Goal: Find specific page/section: Find specific page/section

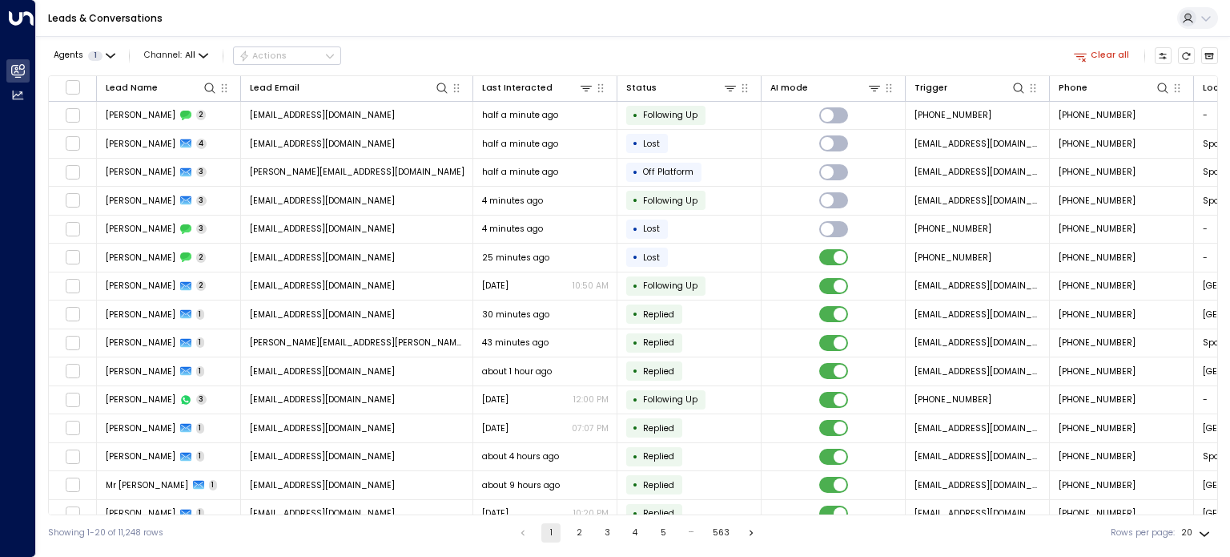
scroll to position [0, 128]
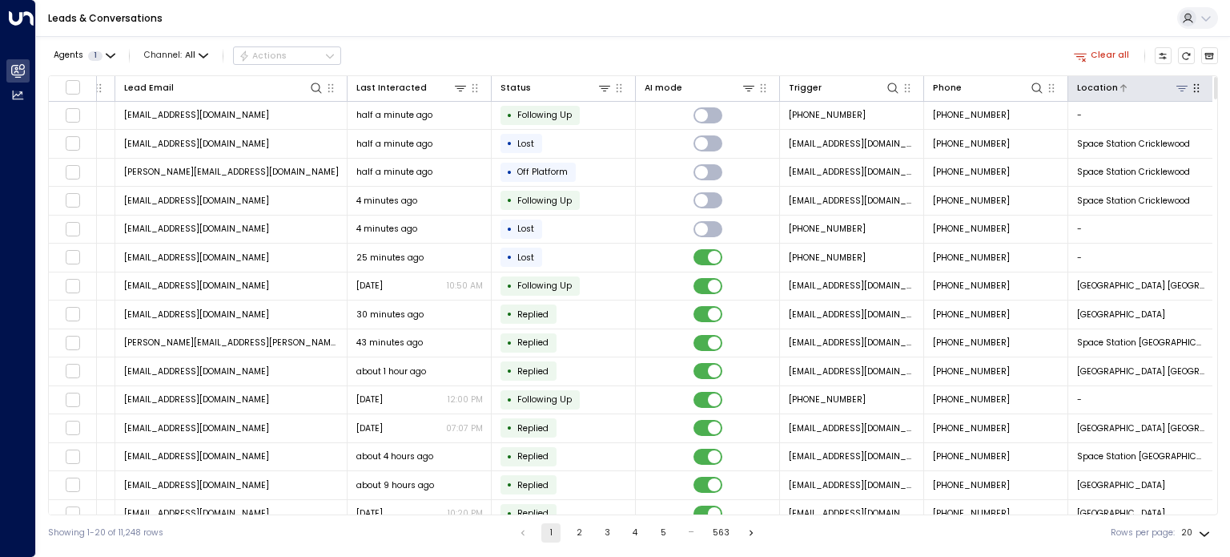
click at [1179, 86] on icon at bounding box center [1181, 88] width 13 height 13
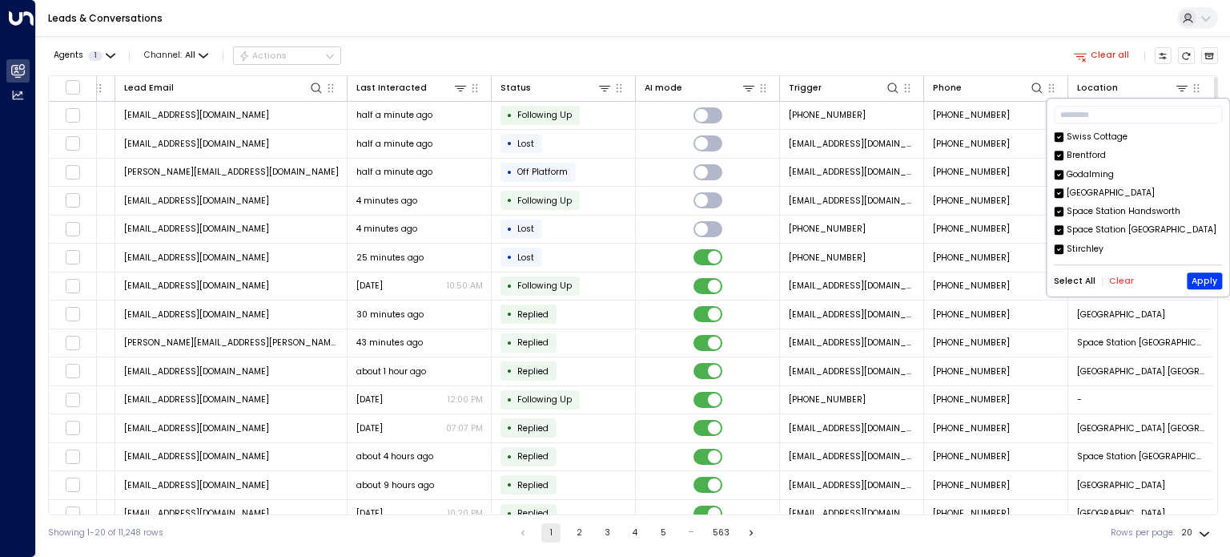
click at [1118, 276] on button "Clear" at bounding box center [1121, 281] width 25 height 10
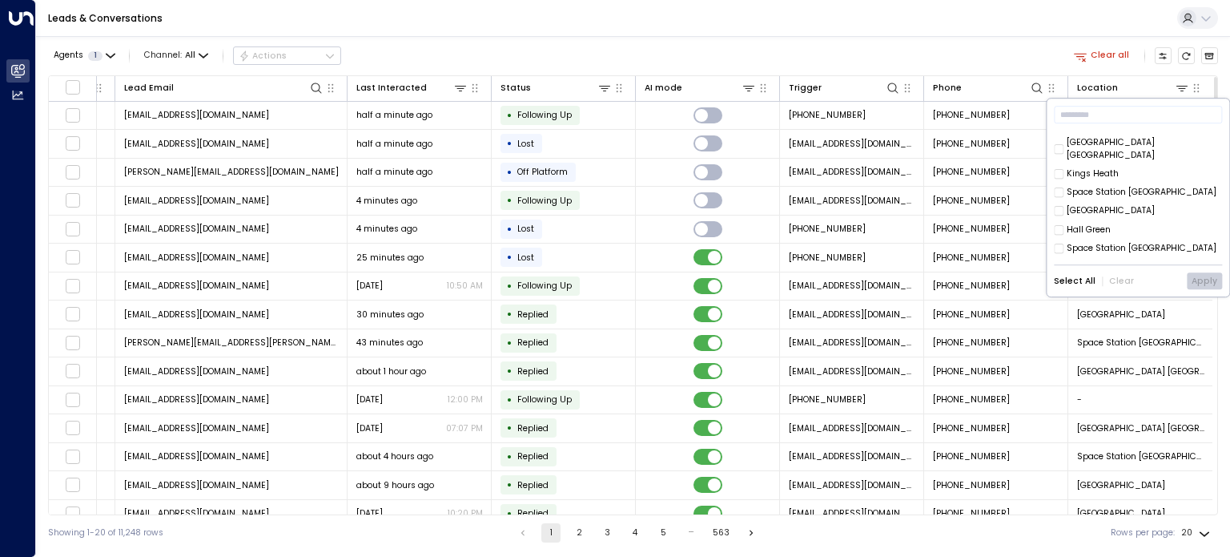
click at [1077, 205] on div "[GEOGRAPHIC_DATA]" at bounding box center [1111, 211] width 88 height 13
click at [1201, 281] on button "Apply" at bounding box center [1204, 281] width 35 height 17
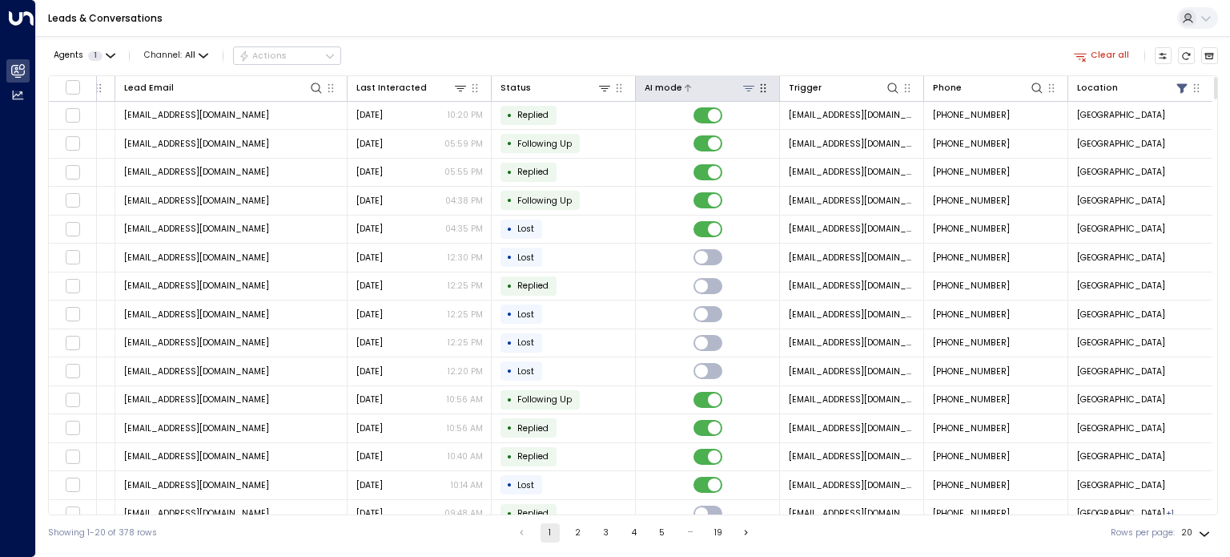
click at [744, 90] on icon at bounding box center [748, 89] width 11 height 6
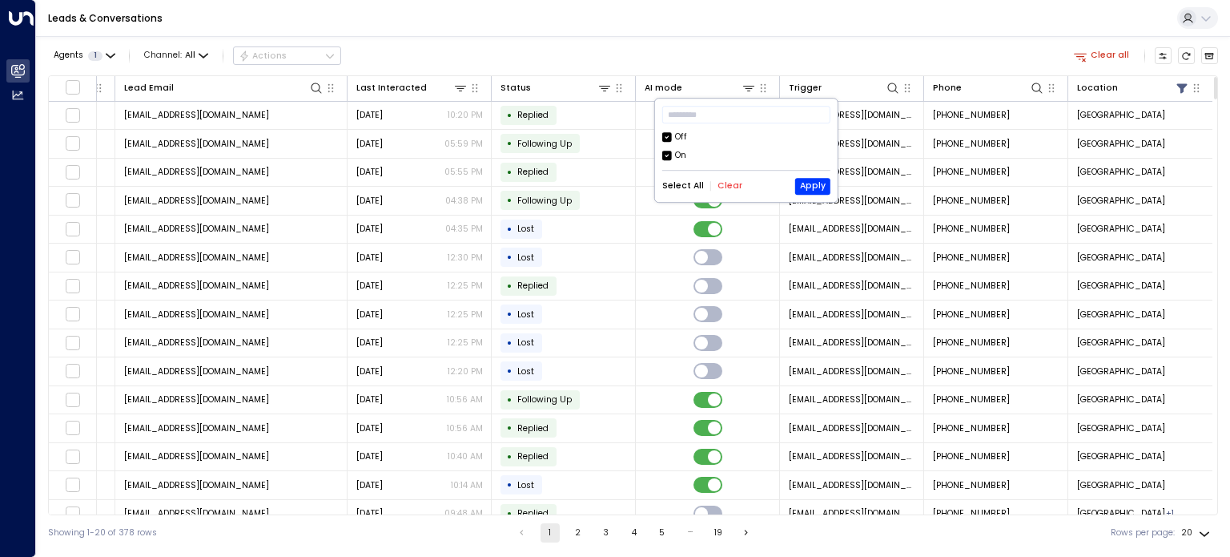
click at [682, 138] on div "Off" at bounding box center [681, 137] width 12 height 13
click at [814, 191] on button "Apply" at bounding box center [812, 186] width 35 height 17
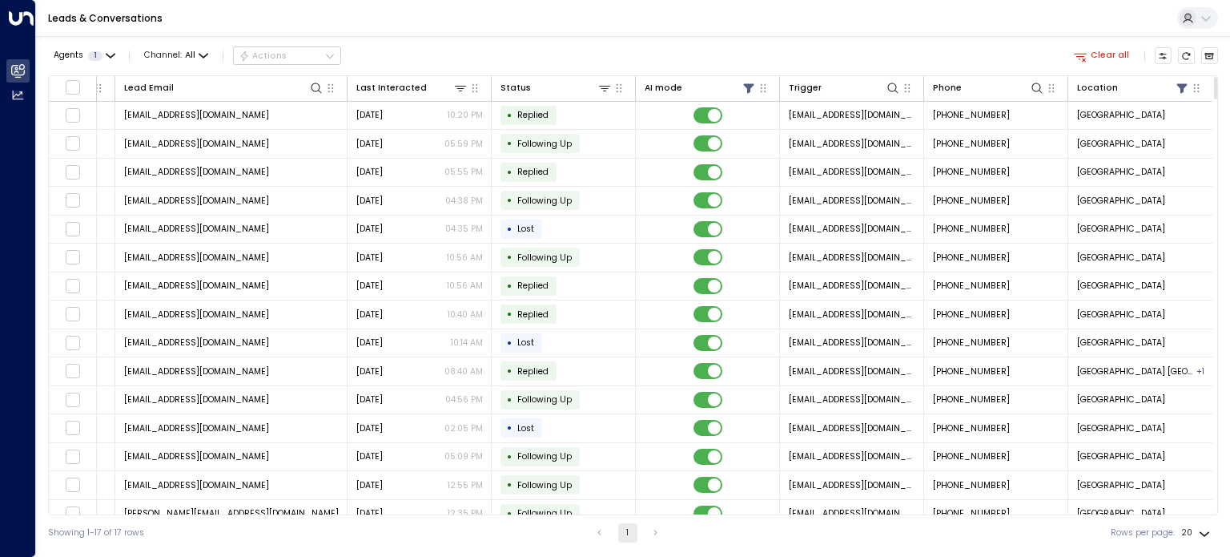
click at [134, 514] on div "Lead Name Lead Email Last Interacted Status AI mode Trigger Phone Location [GEO…" at bounding box center [633, 295] width 1170 height 440
